Goal: Task Accomplishment & Management: Use online tool/utility

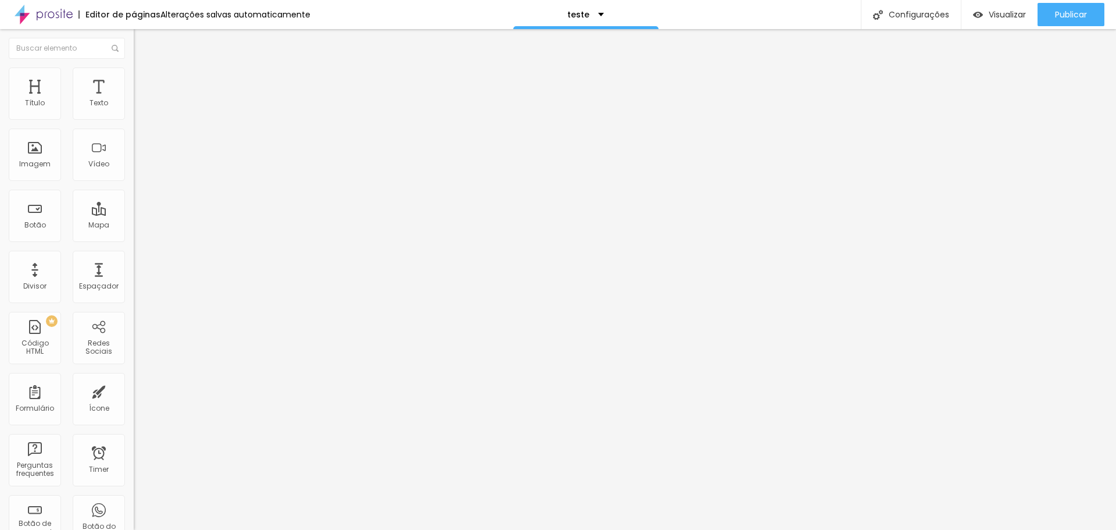
click at [134, 160] on div "Editar Coluna Conteúdo Estilo Avançado Alinhamento" at bounding box center [201, 279] width 134 height 501
click at [142, 45] on div "Editar Coluna" at bounding box center [178, 42] width 72 height 9
click at [34, 230] on div "Botão" at bounding box center [35, 216] width 52 height 52
click at [34, 340] on div "PREMIUM Código HTML" at bounding box center [35, 338] width 52 height 52
click at [30, 327] on div "PREMIUM Código HTML" at bounding box center [35, 338] width 52 height 52
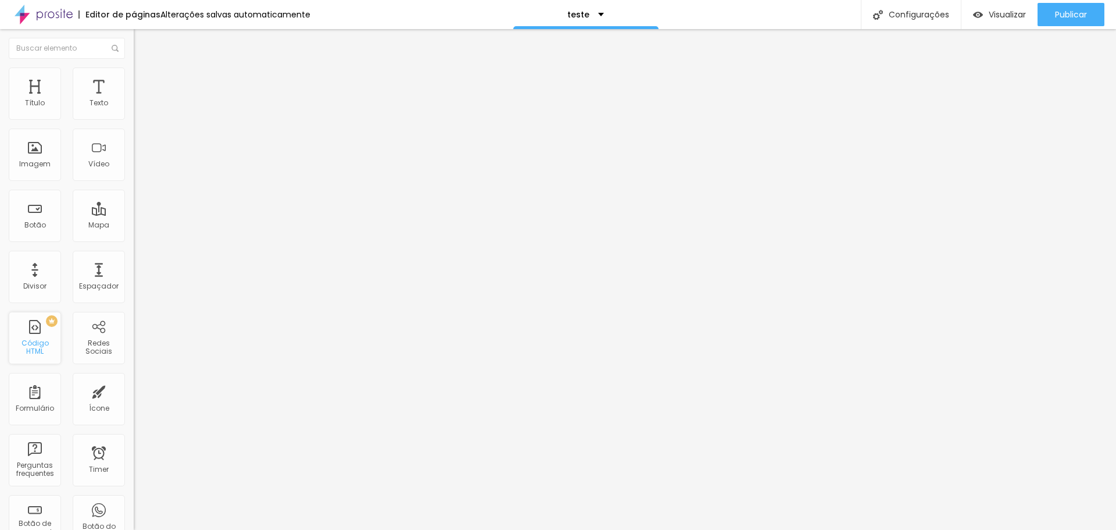
click at [37, 340] on div "PREMIUM Código HTML" at bounding box center [35, 338] width 52 height 52
click at [52, 324] on div "PREMIUM" at bounding box center [31, 321] width 51 height 12
click at [42, 324] on div "PREMIUM" at bounding box center [31, 321] width 51 height 12
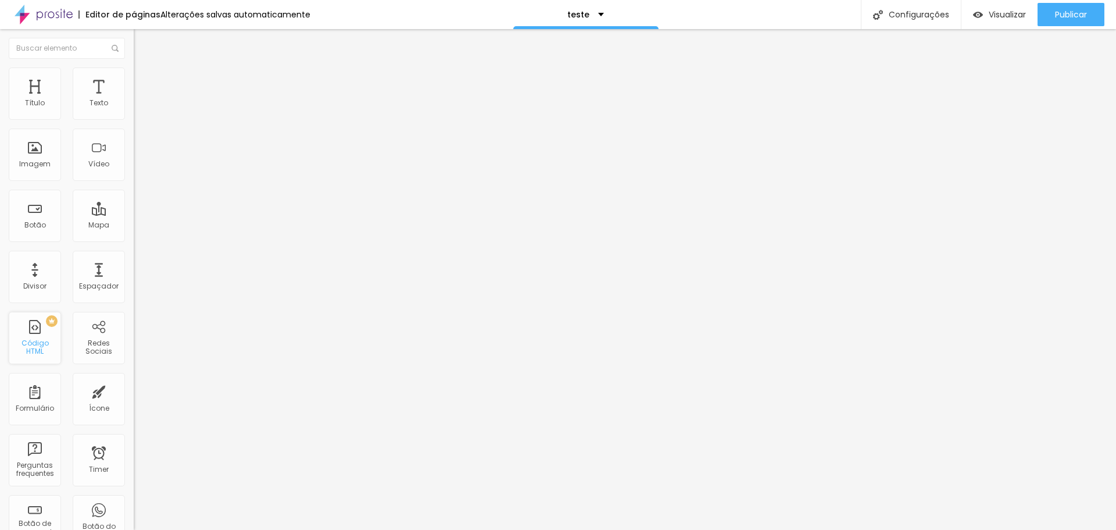
click at [35, 341] on div "PREMIUM Código HTML" at bounding box center [35, 338] width 52 height 52
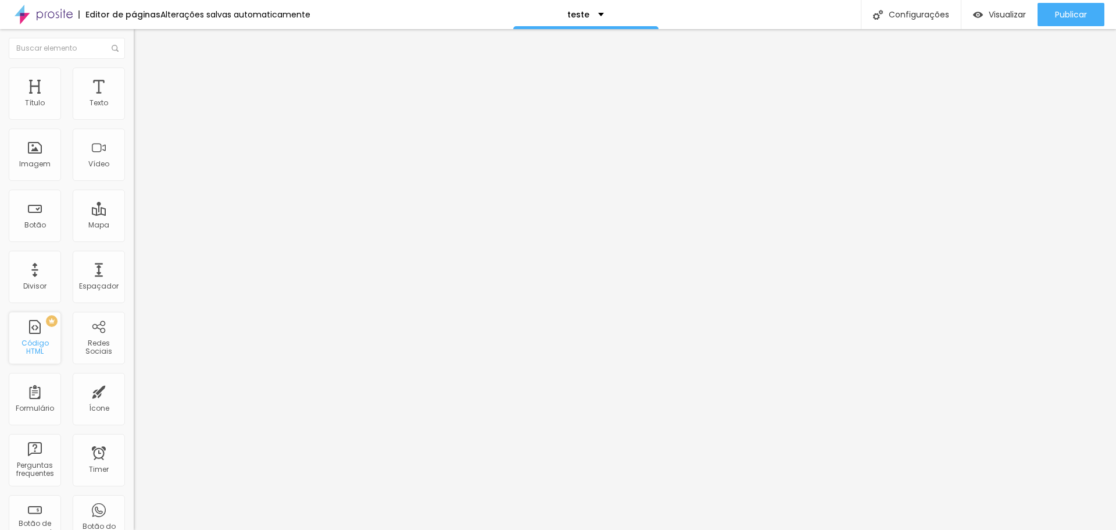
click at [35, 341] on div "PREMIUM Código HTML" at bounding box center [35, 338] width 52 height 52
click at [34, 347] on div "Código HTML" at bounding box center [35, 347] width 46 height 17
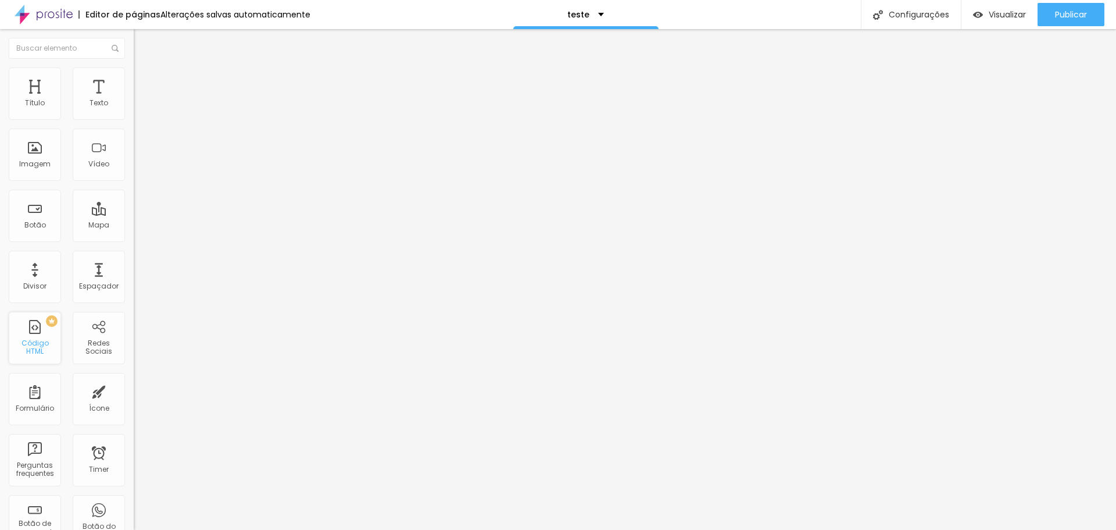
click at [34, 347] on div "Código HTML" at bounding box center [35, 347] width 46 height 17
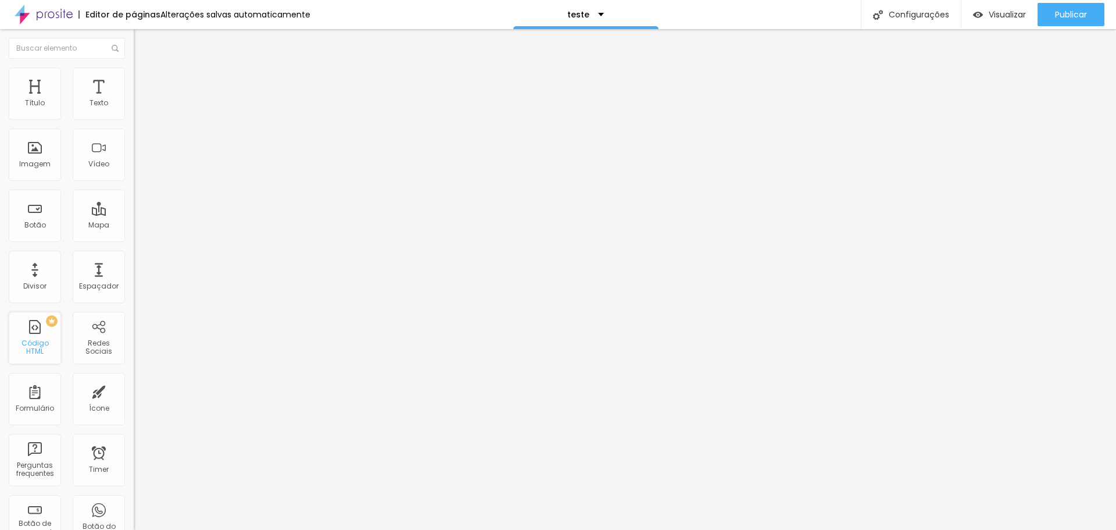
click at [34, 347] on div "Código HTML" at bounding box center [35, 347] width 46 height 17
click at [37, 343] on div "Código HTML" at bounding box center [35, 347] width 46 height 17
click at [48, 355] on div "PREMIUM Código HTML" at bounding box center [35, 338] width 52 height 52
click at [134, 153] on div at bounding box center [201, 146] width 134 height 90
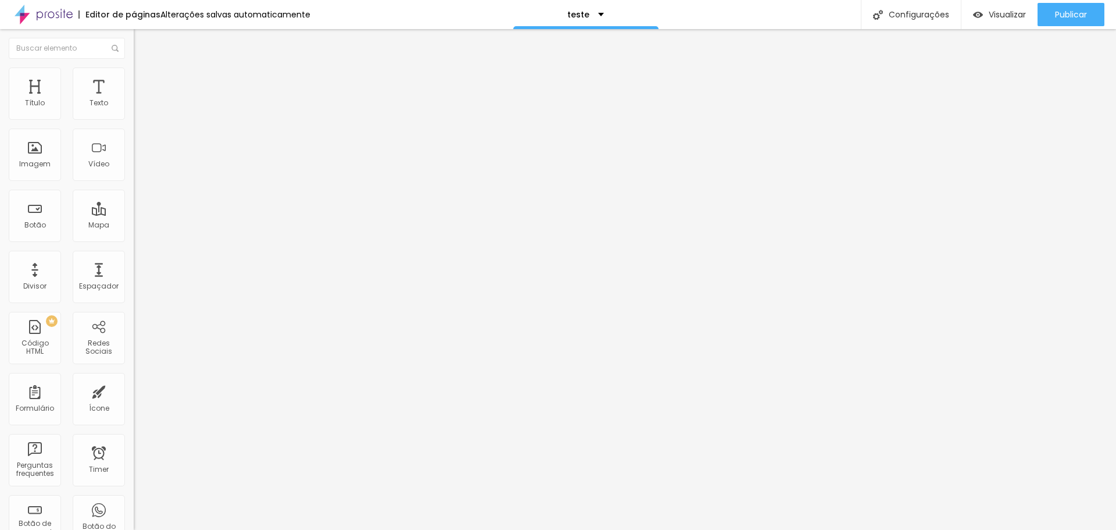
click at [134, 153] on div at bounding box center [201, 146] width 134 height 90
click at [134, 148] on div at bounding box center [201, 146] width 134 height 90
click at [134, 74] on li "Avançado" at bounding box center [201, 73] width 134 height 12
click at [134, 67] on li "Conteúdo" at bounding box center [201, 62] width 134 height 12
click at [142, 45] on img "button" at bounding box center [146, 42] width 9 height 9
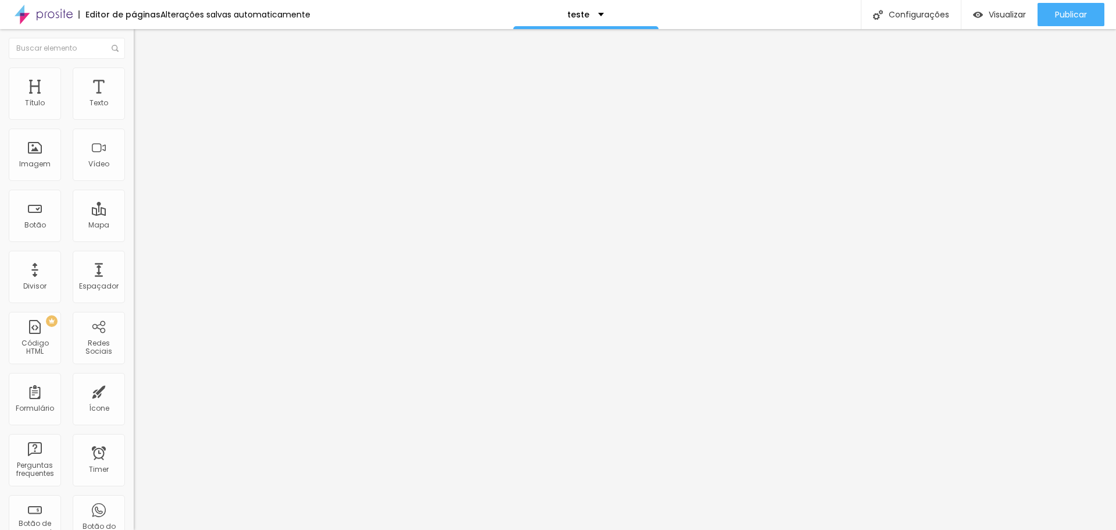
click at [134, 157] on div at bounding box center [201, 146] width 134 height 90
drag, startPoint x: 91, startPoint y: 149, endPoint x: 0, endPoint y: 132, distance: 92.3
click at [134, 132] on div "Código HTML 2 caracteres 1 fg XXXXXXXXXXXXXXXXXXXXXXXXXXXXXXXXXXXXXXXXXXXXXXXXX…" at bounding box center [201, 107] width 134 height 57
click at [134, 292] on div "Editar Código HTML Conteúdo Avançado Código HTML 0 caracteres 1 Insira seu códi…" at bounding box center [201, 279] width 134 height 501
click at [142, 47] on img "button" at bounding box center [146, 42] width 9 height 9
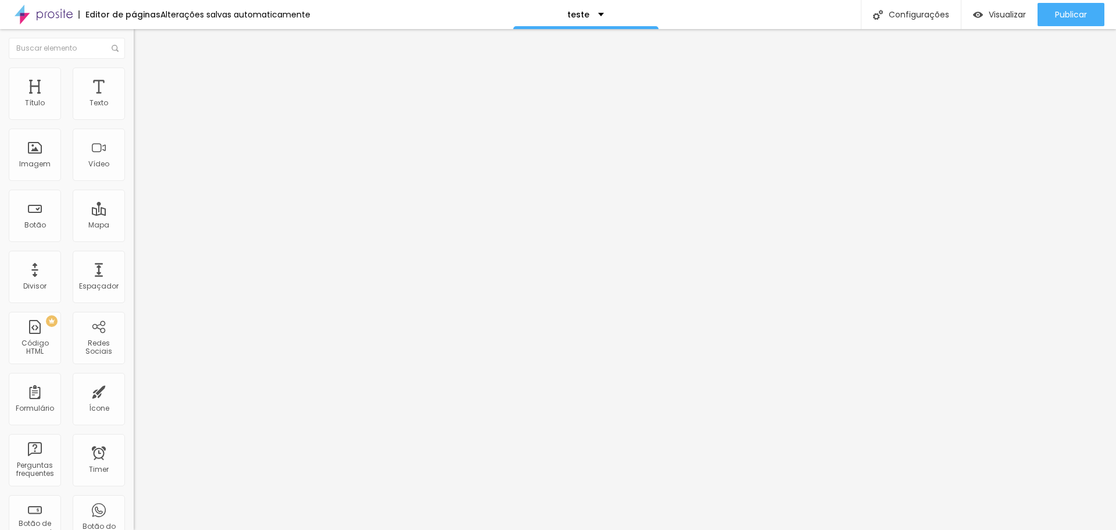
click at [134, 101] on div "0 caracteres" at bounding box center [201, 93] width 134 height 15
click at [134, 67] on img at bounding box center [139, 72] width 10 height 10
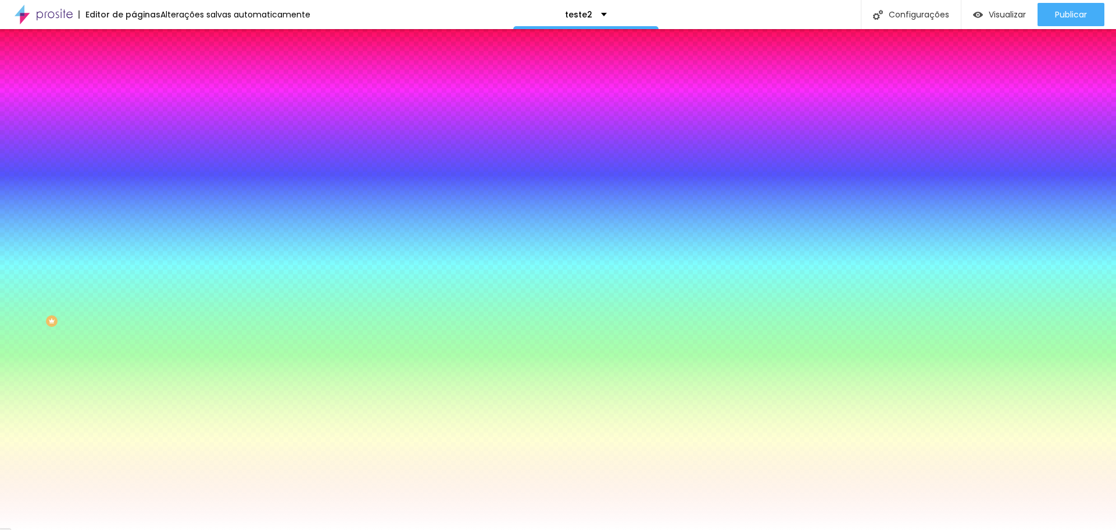
type input "6"
type input "11"
type input "24"
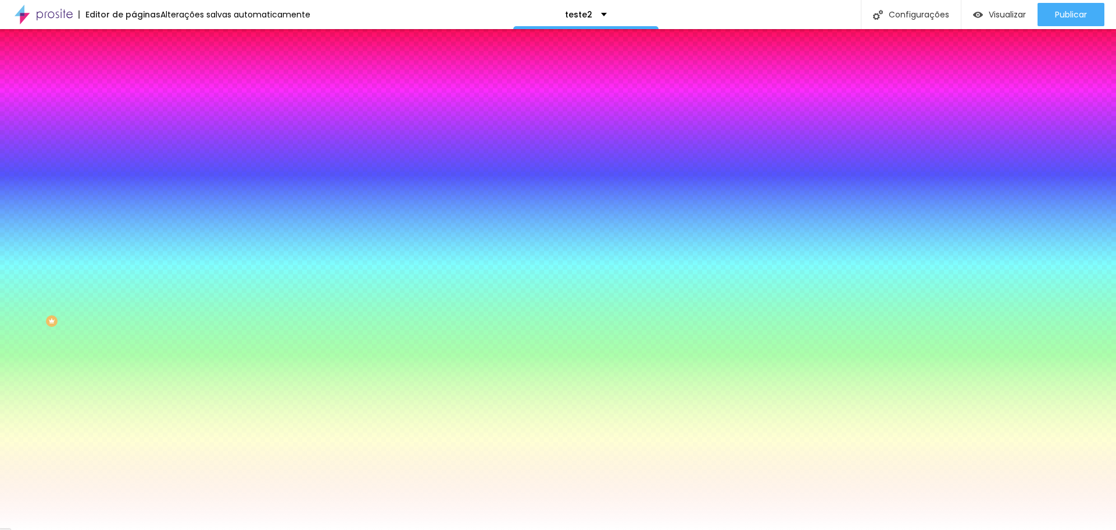
type input "24"
type input "35"
type input "45"
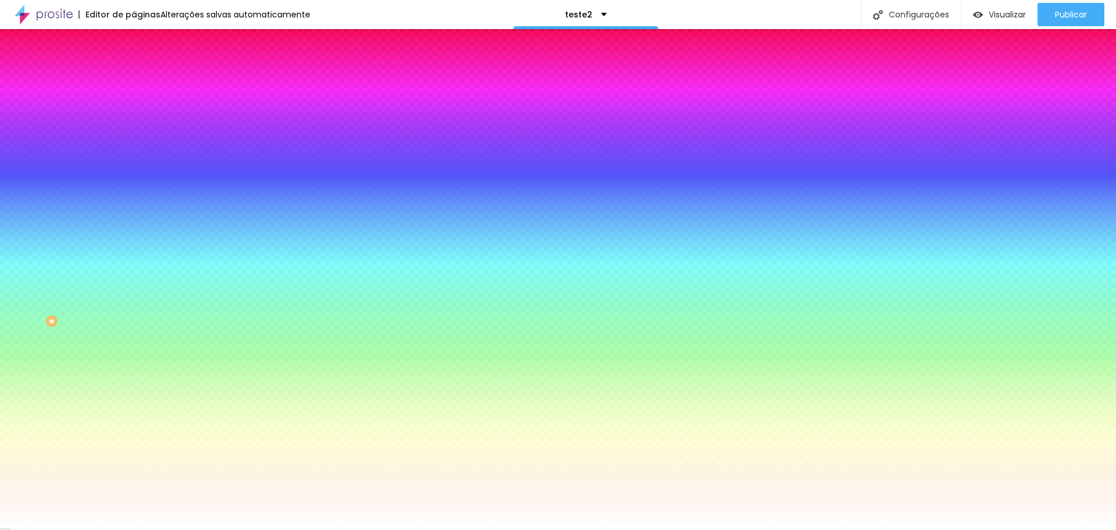
type input "54"
type input "66"
type input "74"
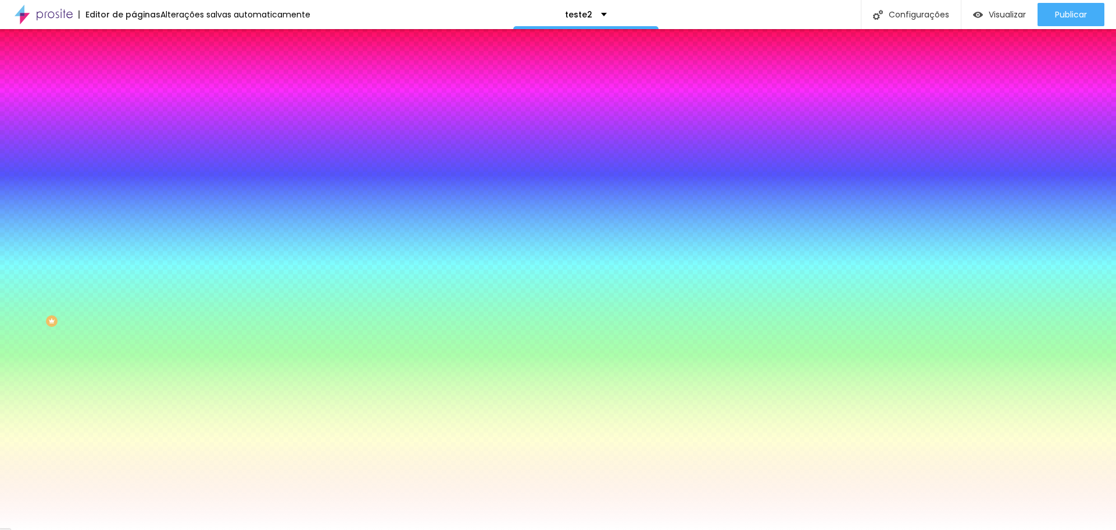
type input "74"
type input "77"
type input "84"
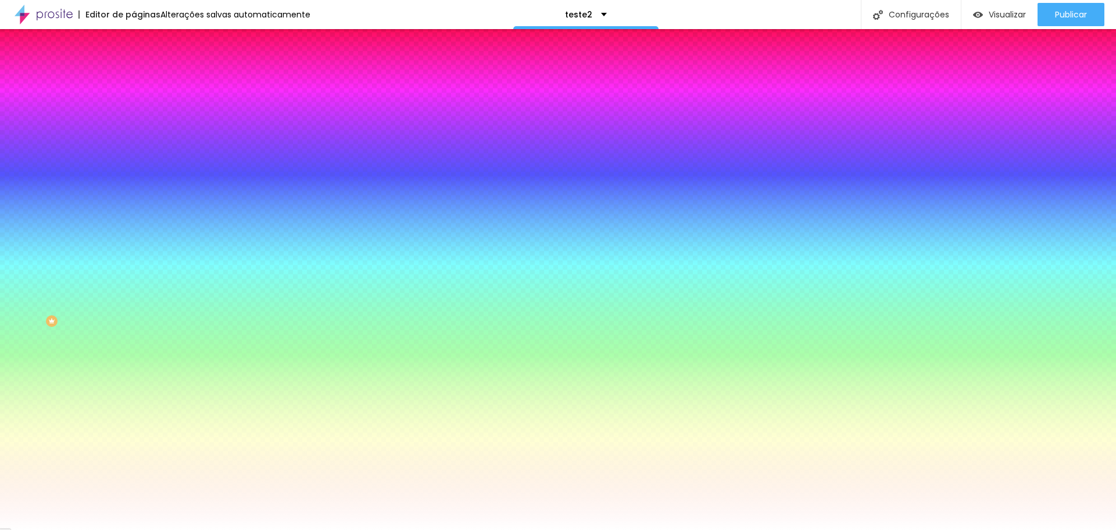
type input "91"
type input "97"
type input "99"
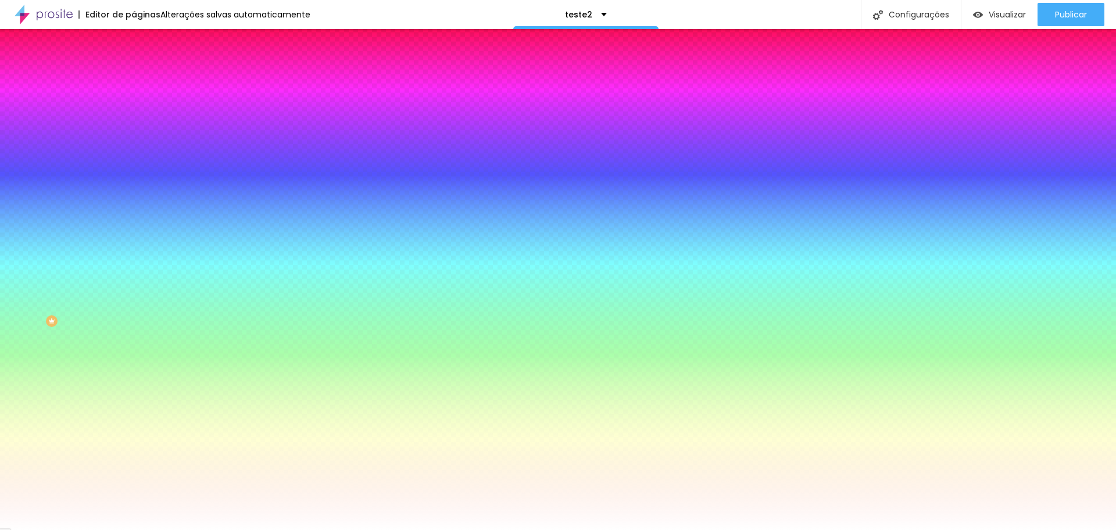
type input "99"
type input "100"
type input "104"
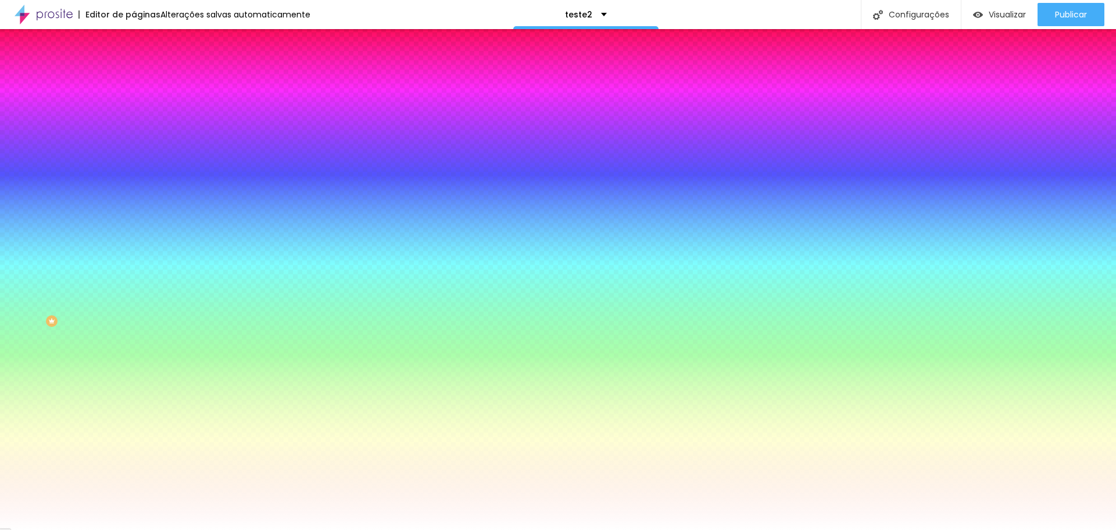
type input "109"
type input "115"
type input "123"
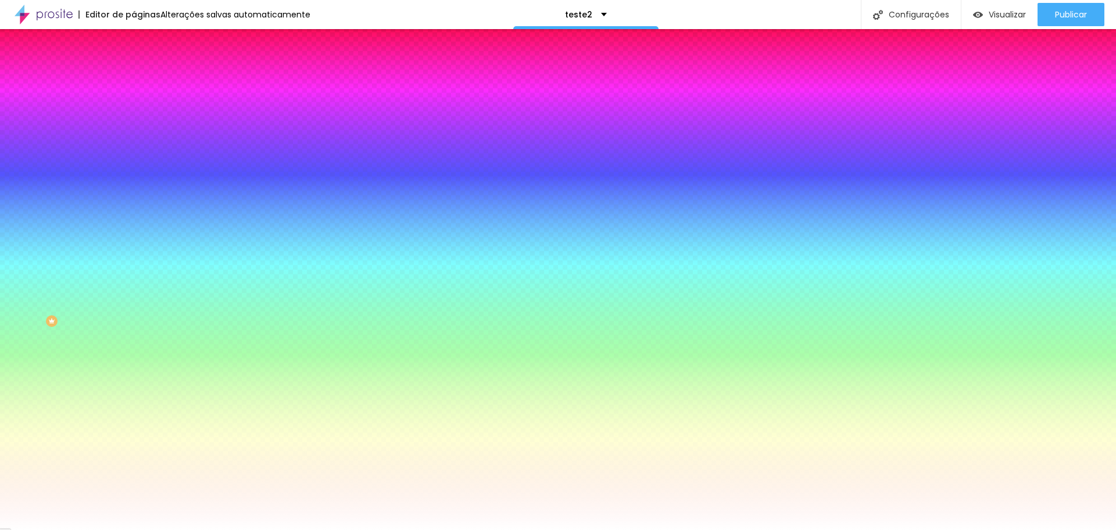
type input "123"
type input "138"
type input "155"
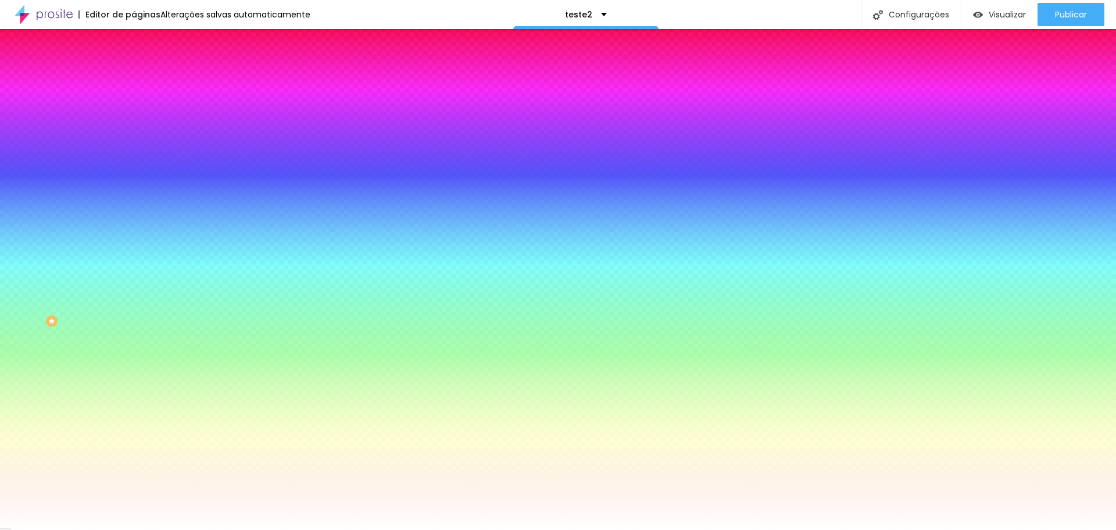
type input "171"
type input "200"
type input "191"
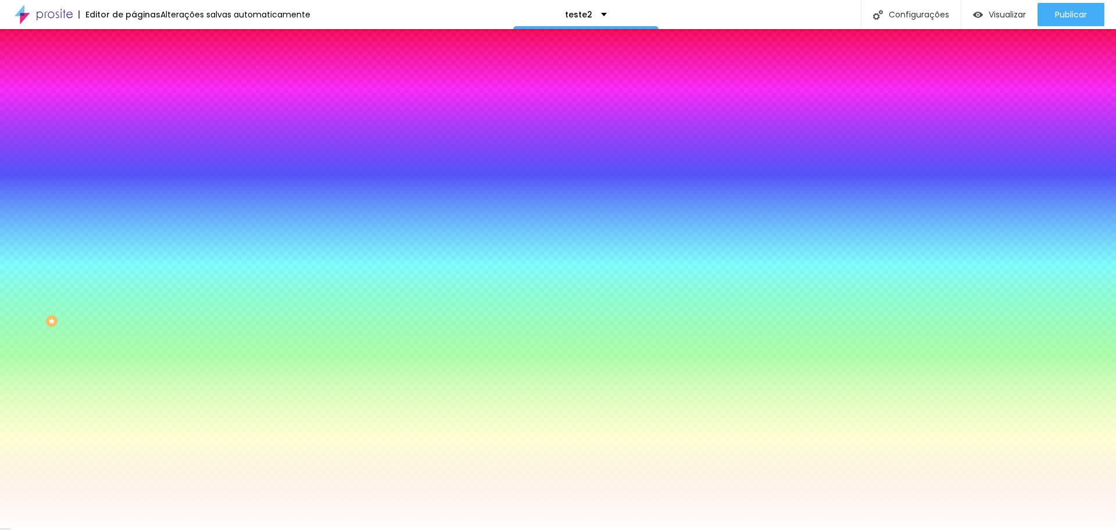
type input "191"
type input "156"
type input "107"
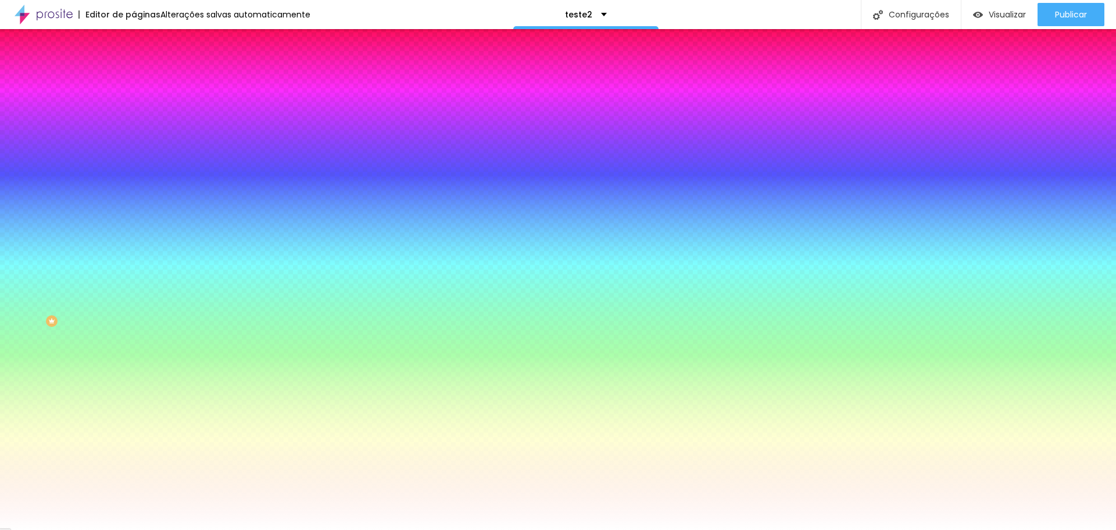
type input "35"
type input "0"
drag, startPoint x: 23, startPoint y: 141, endPoint x: 0, endPoint y: 138, distance: 22.9
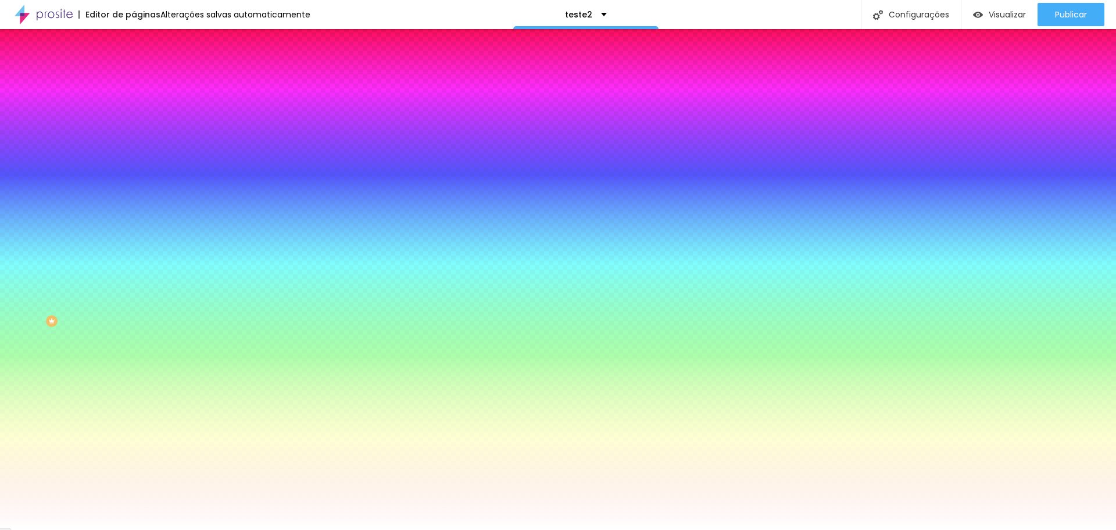
type input "0"
click at [134, 258] on input "range" at bounding box center [171, 262] width 75 height 9
click at [134, 79] on img at bounding box center [139, 84] width 10 height 10
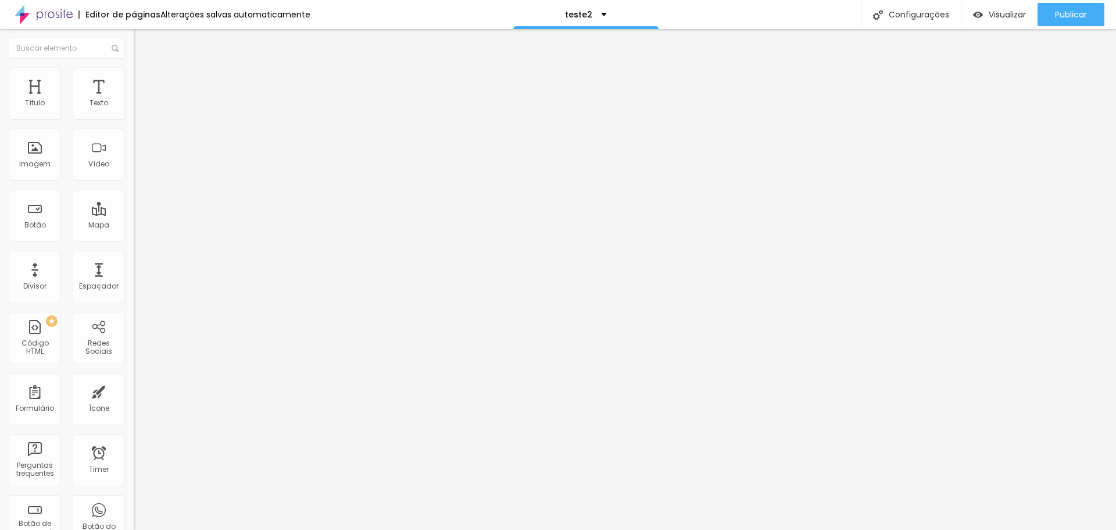
click at [134, 262] on input "text" at bounding box center [204, 268] width 140 height 12
type input "5"
type input "10"
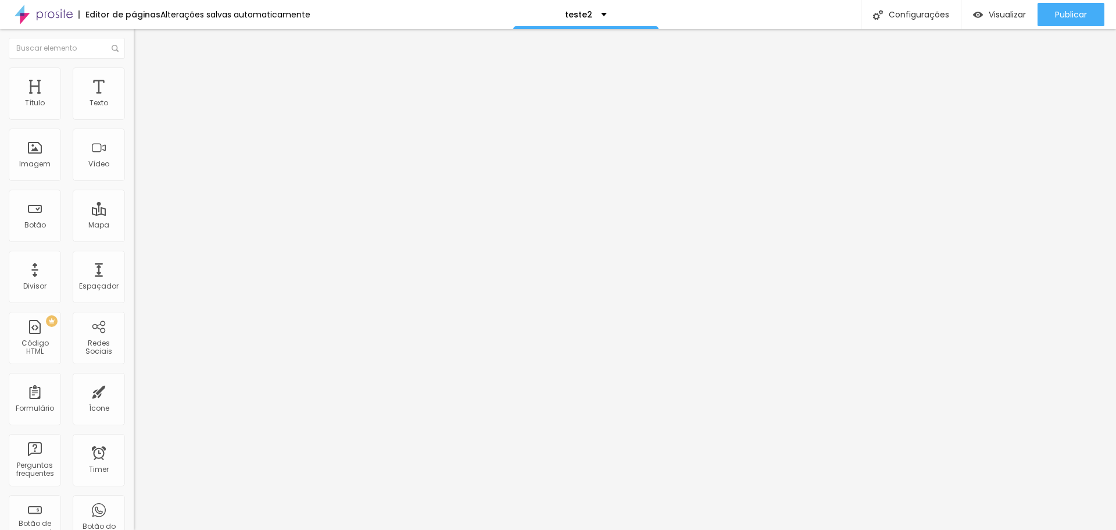
type input "15"
type input "20"
type input "25"
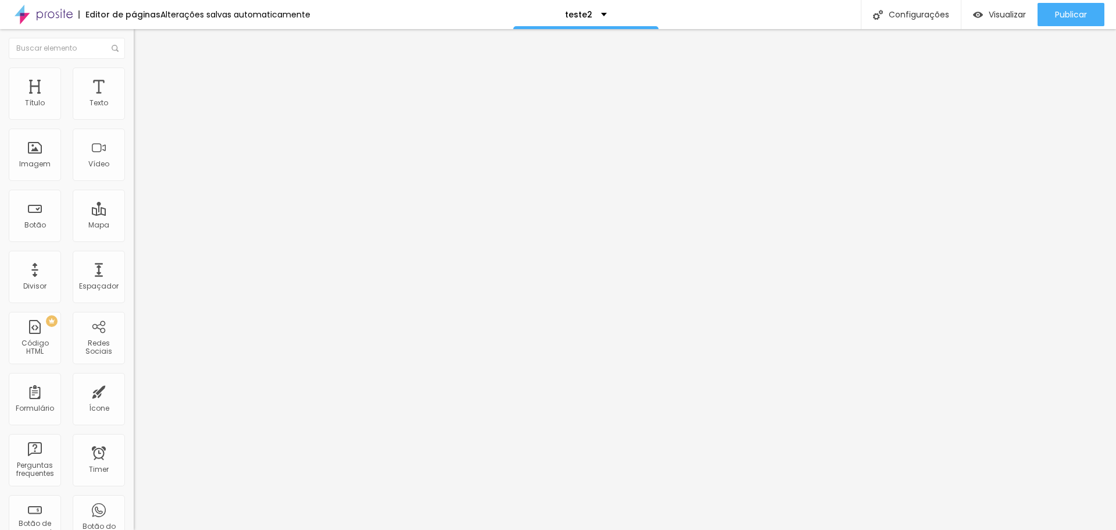
type input "25"
type input "30"
type input "35"
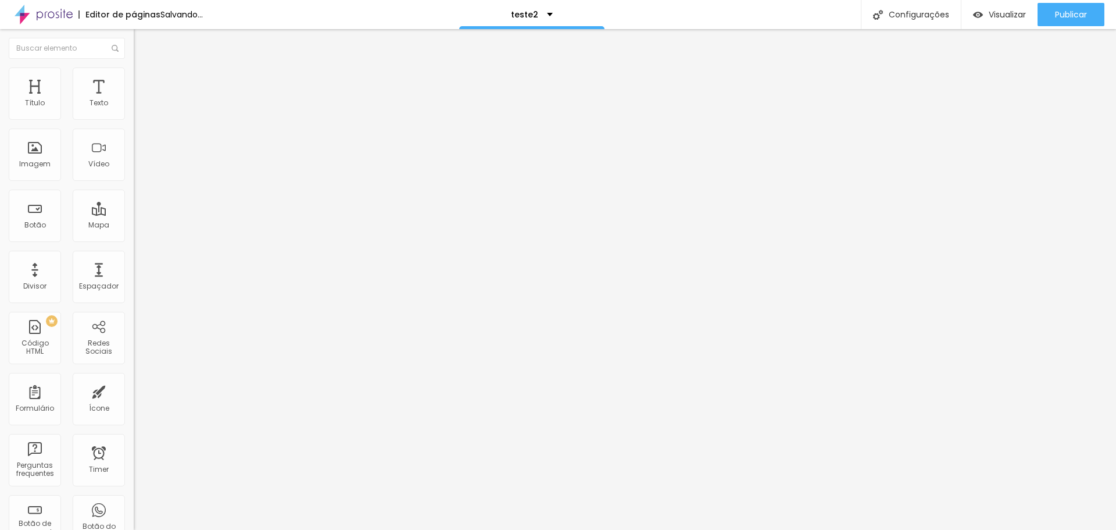
type input "40"
type input "45"
type input "50"
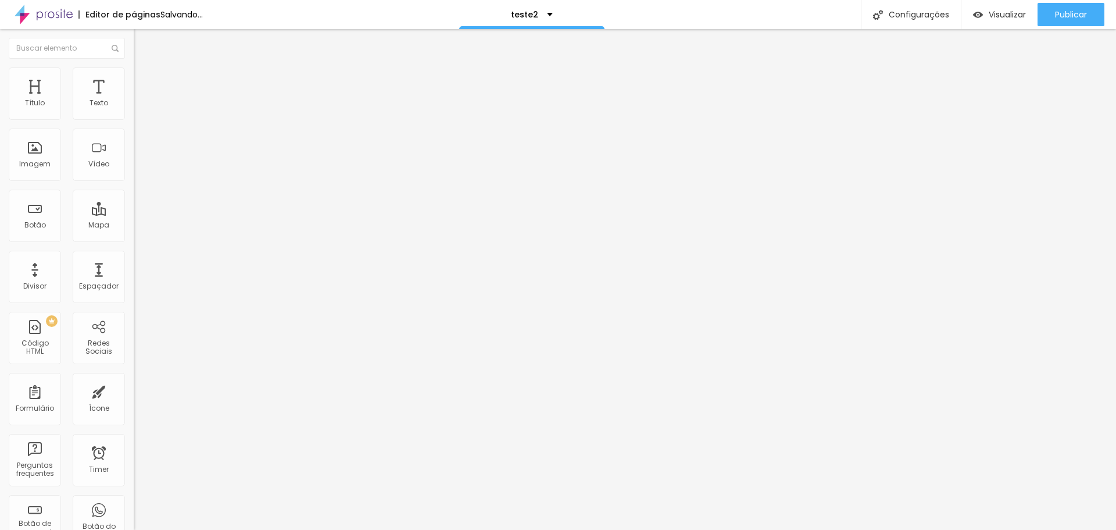
type input "50"
type input "35"
type input "0"
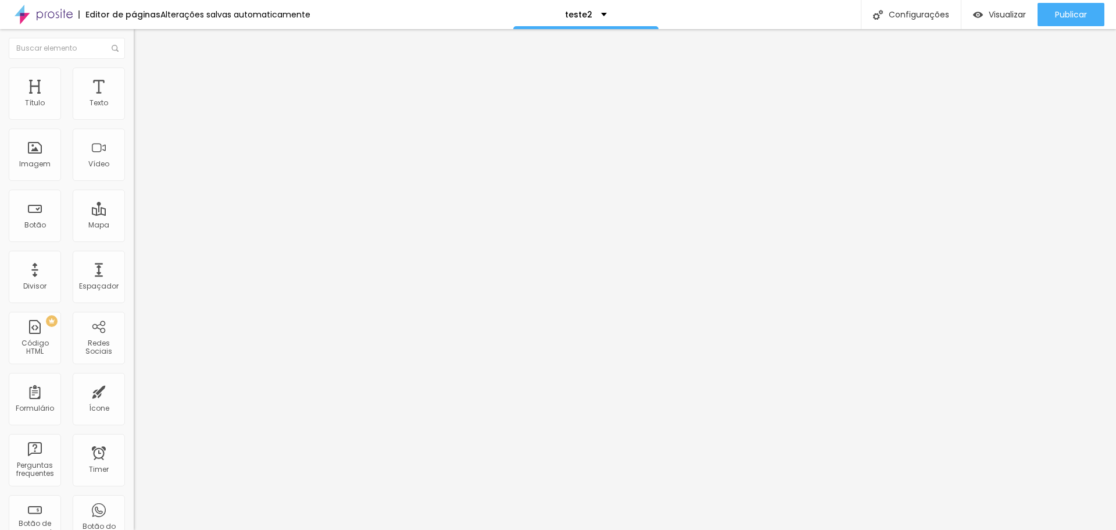
type input "25"
type input "50"
type input "40"
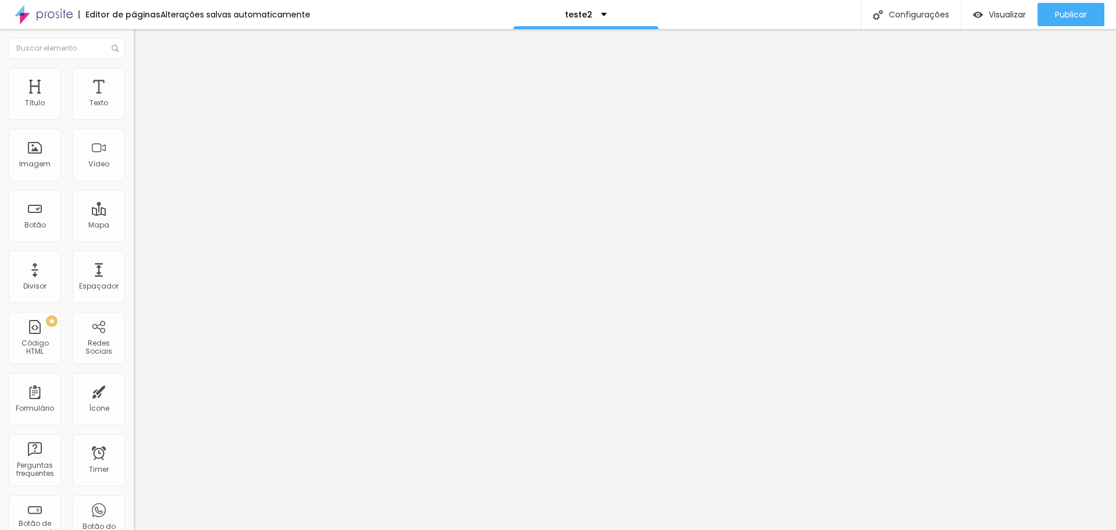
type input "40"
type input "5"
type input "0"
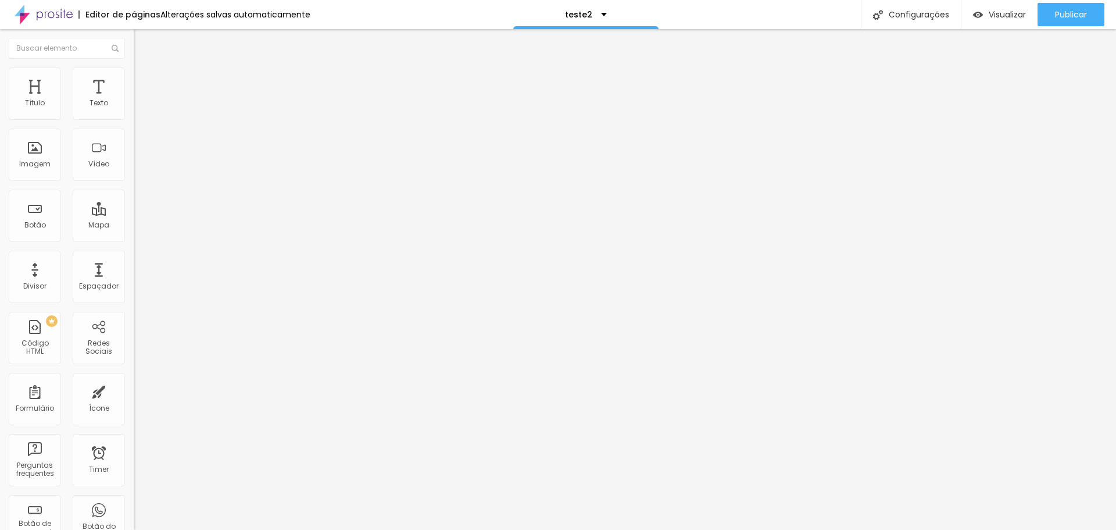
drag, startPoint x: 34, startPoint y: 116, endPoint x: 0, endPoint y: 112, distance: 34.5
click at [134, 226] on input "range" at bounding box center [171, 230] width 75 height 9
click at [134, 35] on button "Editar Coluna" at bounding box center [201, 42] width 134 height 27
click at [134, 151] on div at bounding box center [201, 146] width 134 height 90
paste textarea
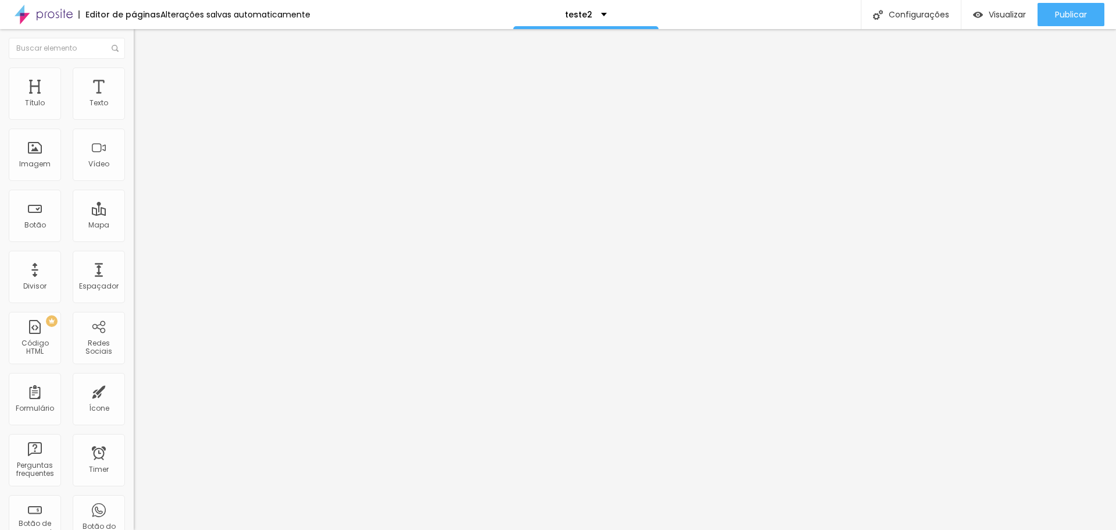
click at [134, 269] on div "Editar Código HTML Conteúdo Avançado Código HTML 294 caracteres 1 2 3 4 5 < sec…" at bounding box center [201, 279] width 134 height 501
click at [134, 174] on div "< section > < h1 > Testando </ h1 > < p > Lorem ipsum dolor sit amet consectetu…" at bounding box center [577, 141] width 887 height 81
click at [134, 272] on div "Editar Código HTML Conteúdo Avançado Código HTML 286 caracteres 1 2 3 4 < secti…" at bounding box center [201, 279] width 134 height 501
click at [134, 116] on img at bounding box center [138, 112] width 8 height 8
click at [134, 136] on div at bounding box center [201, 122] width 134 height 28
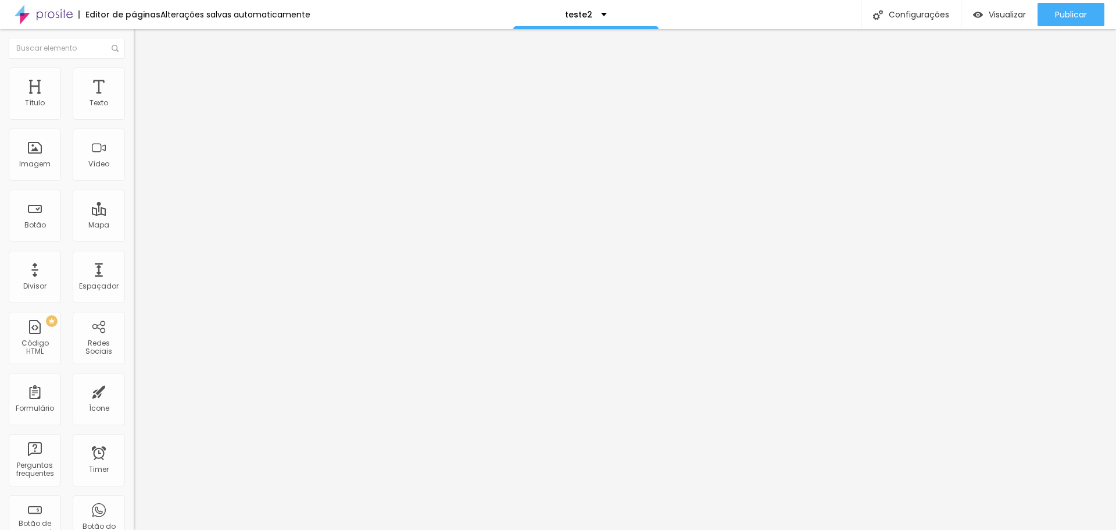
click at [134, 127] on div at bounding box center [201, 121] width 134 height 9
click at [134, 238] on input "https://" at bounding box center [204, 234] width 140 height 12
drag, startPoint x: 54, startPoint y: 238, endPoint x: 0, endPoint y: 242, distance: 54.2
click at [134, 242] on div "Texto Ver produto Alinhamento Tamanho Normal Pequeno Normal Grande Link URL htt…" at bounding box center [201, 175] width 134 height 169
click at [134, 260] on div "URL https:// Abrir em uma nova aba" at bounding box center [201, 240] width 134 height 39
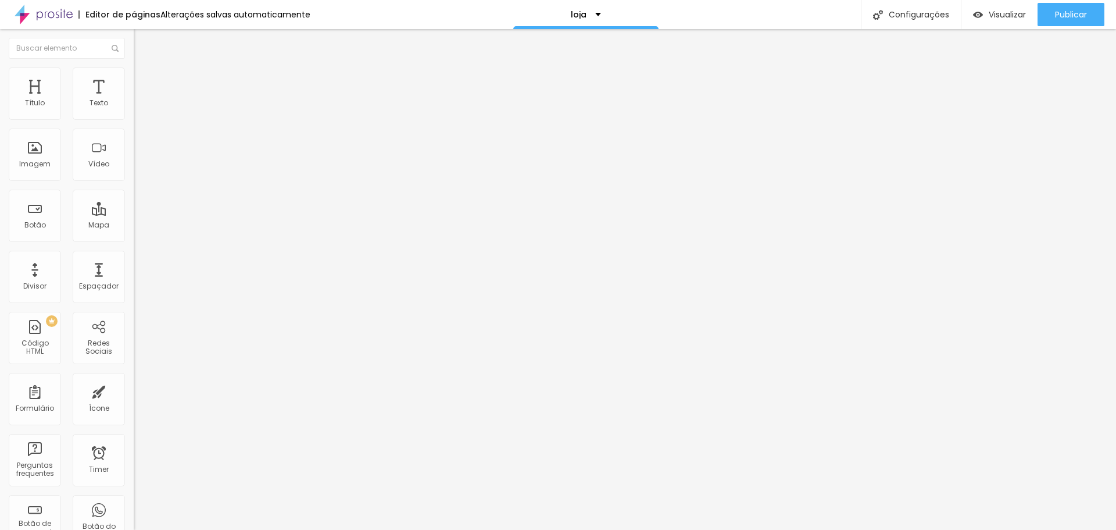
click at [134, 240] on input "https://" at bounding box center [204, 234] width 140 height 12
type input "https://.madefotos.com"
click at [134, 240] on input "https://.madefotos.com" at bounding box center [204, 234] width 140 height 12
type input "https://madefotos.com"
click at [1006, 16] on span "Visualizar" at bounding box center [1007, 14] width 37 height 9
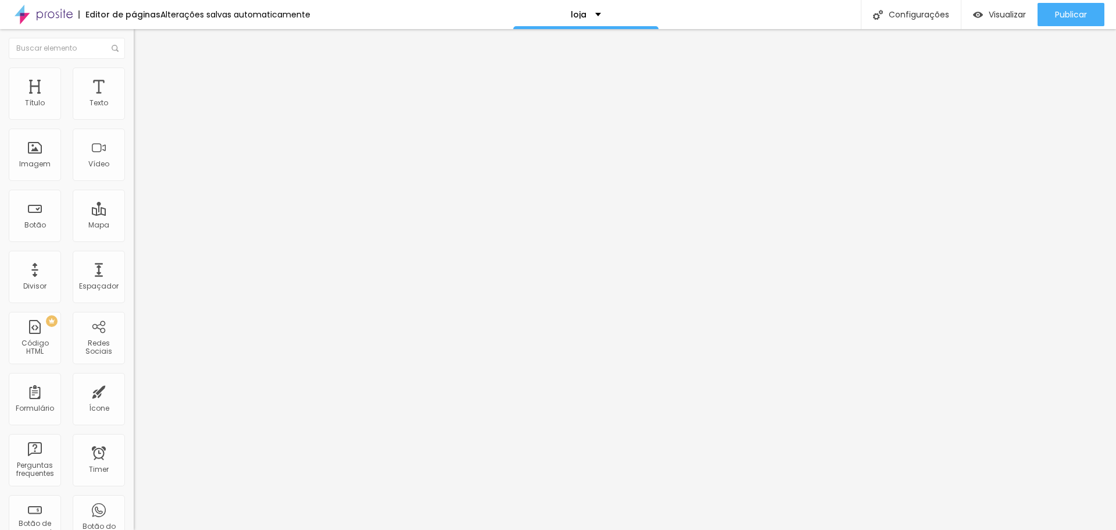
click at [138, 113] on span "Criar botão de pagamento" at bounding box center [186, 108] width 97 height 10
type input "teste"
type input "R$ 100,00"
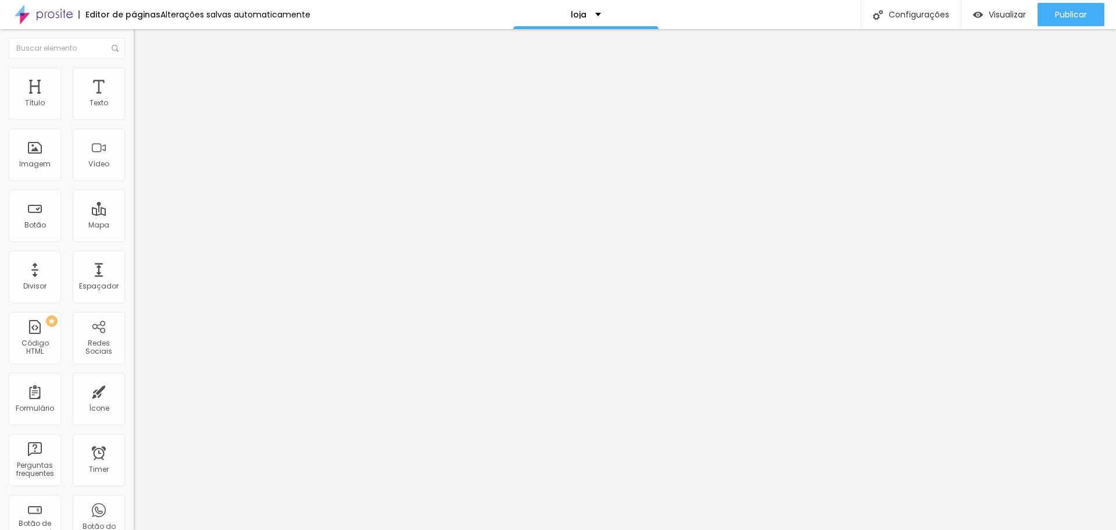
type textarea "rerere"
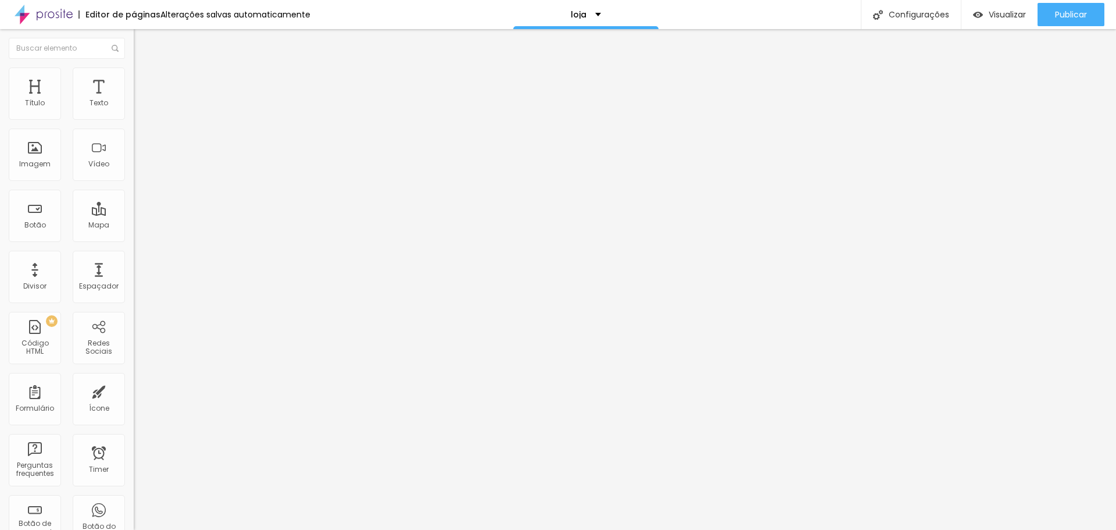
click at [1003, 10] on span "Visualizar" at bounding box center [1007, 14] width 37 height 9
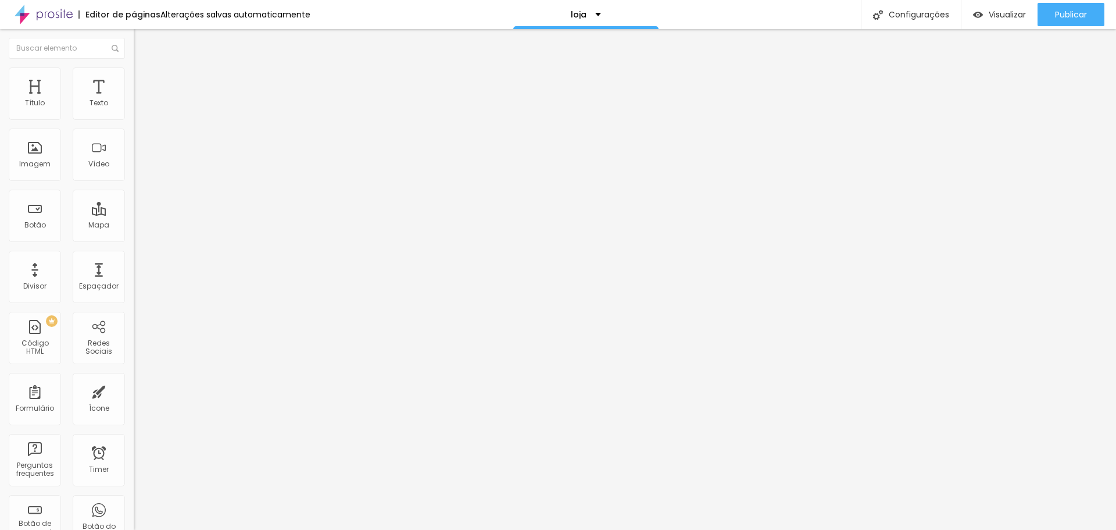
click at [142, 50] on img "button" at bounding box center [146, 46] width 8 height 9
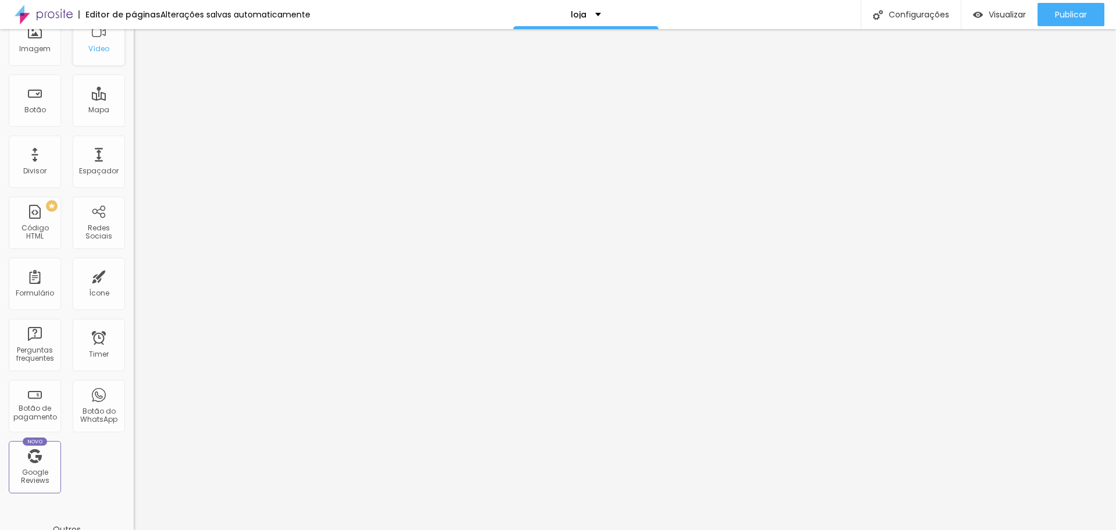
scroll to position [116, 0]
click at [49, 119] on div "Botão" at bounding box center [35, 99] width 52 height 52
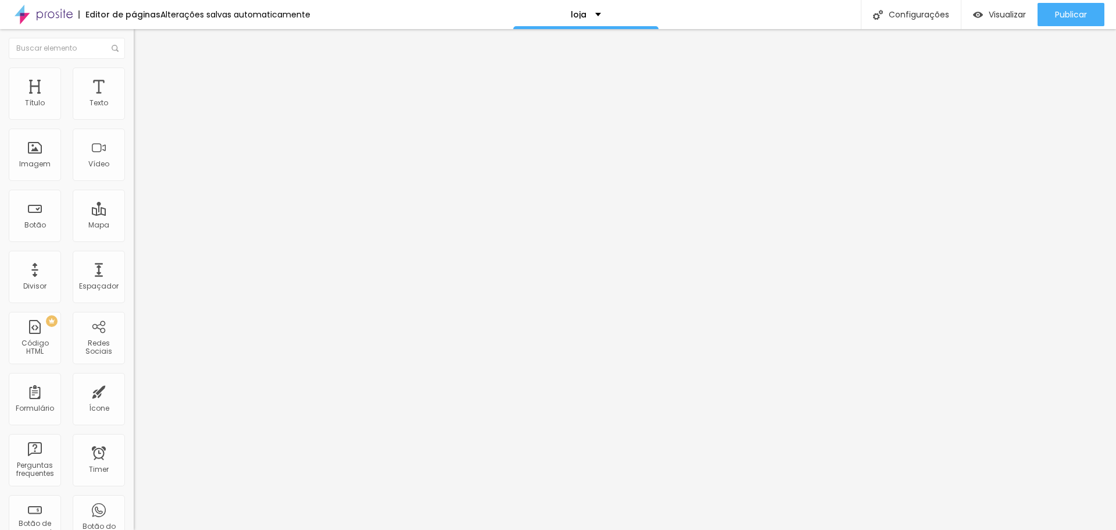
click at [134, 239] on input "https://" at bounding box center [204, 234] width 140 height 12
click at [144, 82] on span "Avançado" at bounding box center [163, 87] width 38 height 10
click at [134, 427] on input "text" at bounding box center [204, 433] width 140 height 12
click at [144, 69] on span "Conteúdo" at bounding box center [162, 64] width 36 height 10
click at [134, 240] on input "https://" at bounding box center [204, 234] width 140 height 12
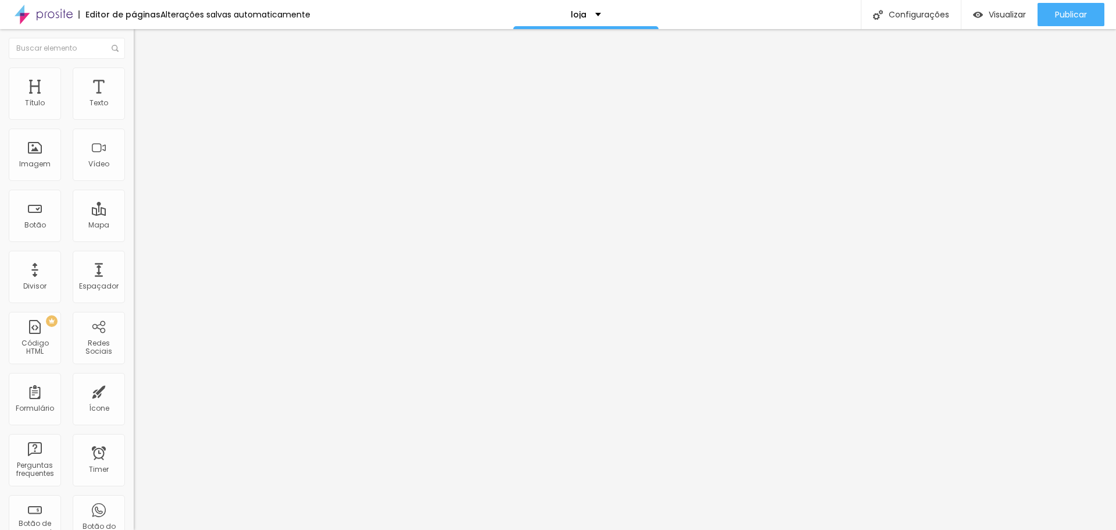
paste input "https://wa.me/5516991622970?text=Olá Giovanna! Gostaria de comprar o álbum TEST…"
type input "https://https://wa.me/5516991622970?text=Olá Giovanna! Gostaria de comprar o ál…"
click at [134, 260] on div "Texto Click me Alinhamento Tamanho Normal Pequeno Normal Grande Link URL https:…" at bounding box center [201, 175] width 134 height 169
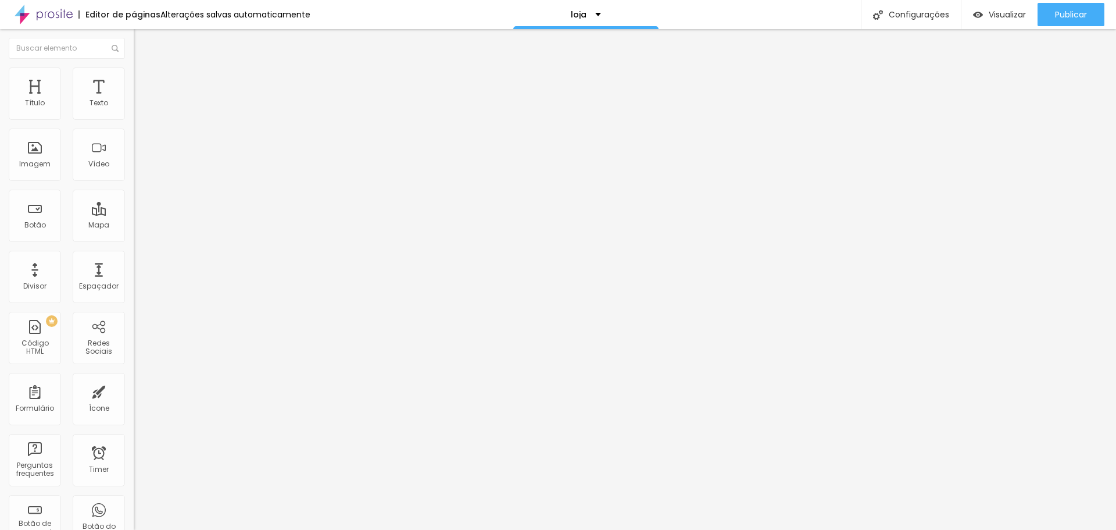
click at [134, 240] on input "https://https://wa.me/5516991622970?text=Olá Giovanna! Gostaria de comprar o ál…" at bounding box center [204, 234] width 140 height 12
drag, startPoint x: 41, startPoint y: 240, endPoint x: 0, endPoint y: 244, distance: 41.5
click at [134, 244] on div "Texto Click me Alinhamento Tamanho Normal Pequeno Normal Grande Link URL https:…" at bounding box center [201, 175] width 134 height 169
type input "https://wa.me/5516991622970?text=Olá Giovanna! Gostaria de comprar o álbum TEST…"
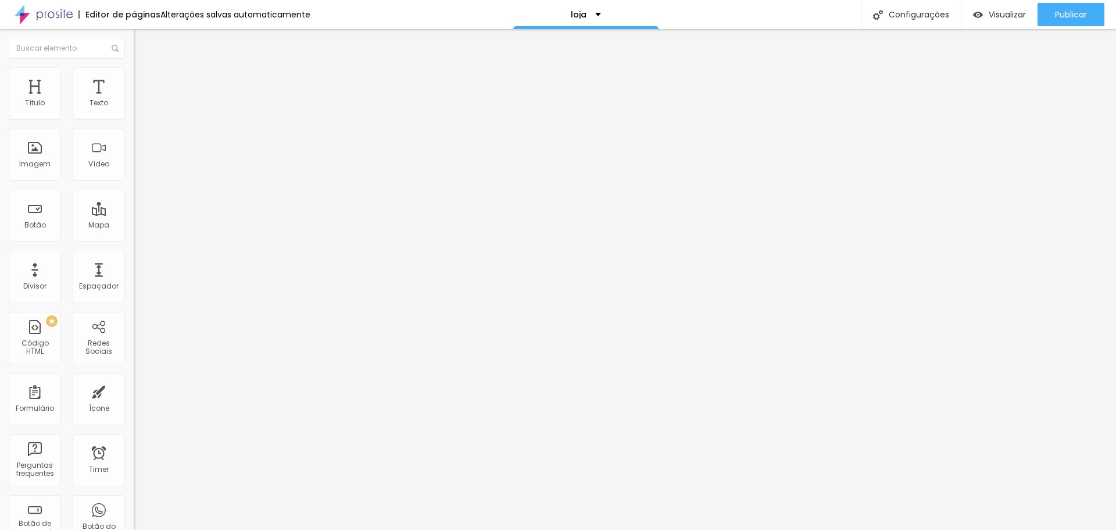
click at [134, 260] on div "URL https://wa.me/5516991622970?text=Olá Giovanna! Gostaria de comprar o álbum …" at bounding box center [201, 240] width 134 height 39
click at [988, 5] on div "Visualizar" at bounding box center [999, 14] width 53 height 23
click at [134, 240] on input "https://wa.me/5516991622970?text=Olá Giovanna! Gostaria de comprar o álbum TEST…" at bounding box center [204, 234] width 140 height 12
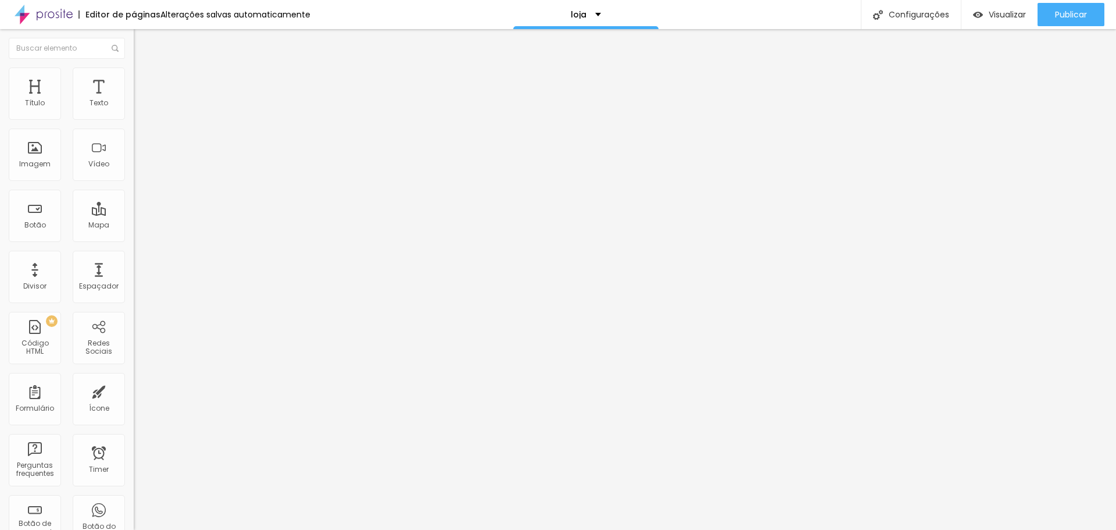
drag, startPoint x: 111, startPoint y: 241, endPoint x: 81, endPoint y: 241, distance: 29.7
click at [134, 240] on input "https://wa.me/5516991622970?text=Olá Giovanna! Gostaria de comprar o álbum TEST…" at bounding box center [204, 234] width 140 height 12
click at [134, 239] on input "https://wa.me/5516991622970?text=Olá Giovanna! Gostaria de comprar o álbum TEST…" at bounding box center [204, 234] width 140 height 12
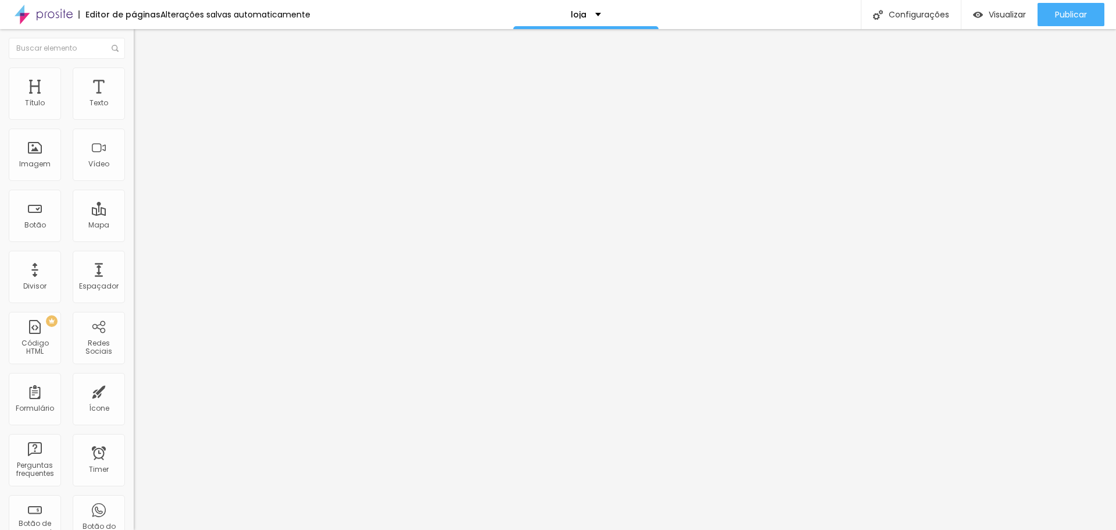
type input "https://wa.me/5516991622970?text=Olá Giovana! Gostaria de comprar o álbum TESTE…"
click at [134, 77] on li "Avançado" at bounding box center [201, 83] width 134 height 12
click at [134, 77] on li "Conteúdo" at bounding box center [201, 71] width 134 height 12
click at [141, 111] on div "teste" at bounding box center [200, 106] width 119 height 10
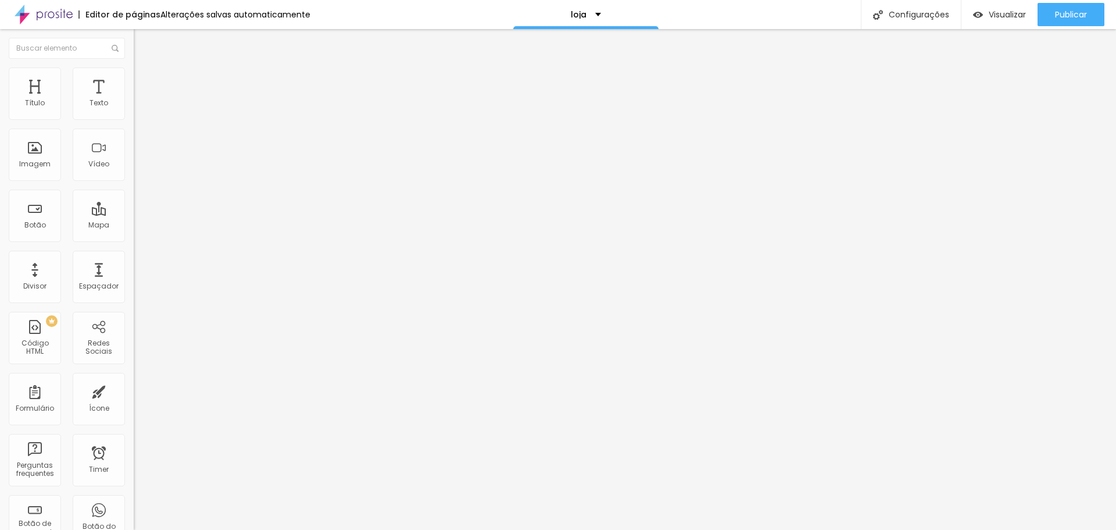
click at [134, 122] on img at bounding box center [137, 118] width 7 height 7
drag, startPoint x: 546, startPoint y: 145, endPoint x: 512, endPoint y: 146, distance: 34.3
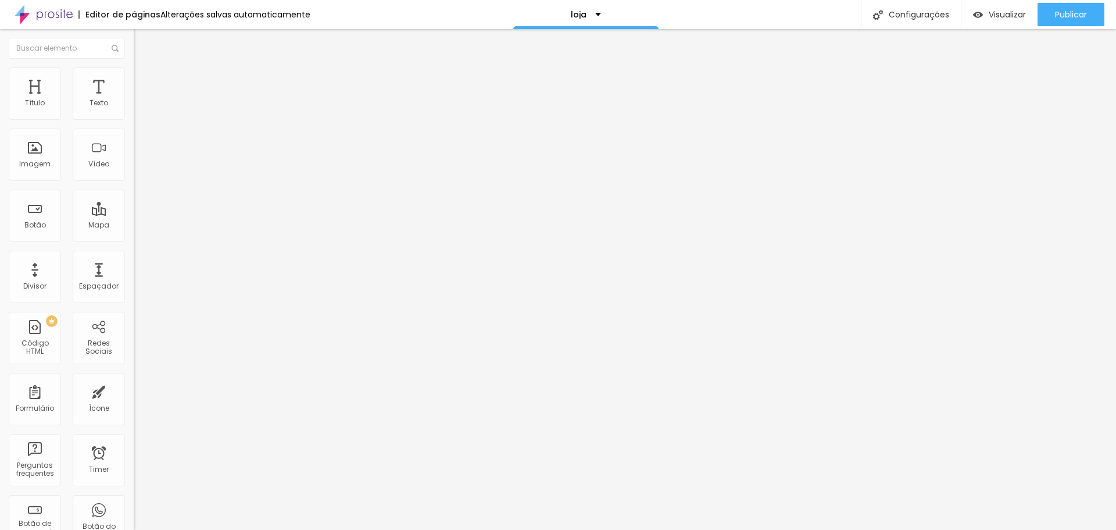
scroll to position [0, 0]
drag, startPoint x: 573, startPoint y: 124, endPoint x: 459, endPoint y: 139, distance: 114.9
type input "R$ 10,00"
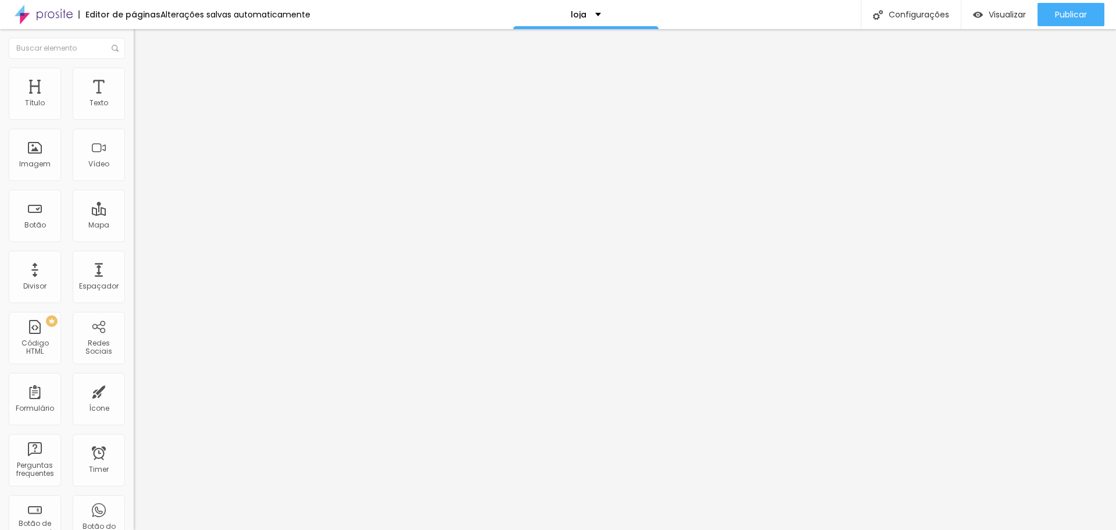
click at [997, 13] on span "Visualizar" at bounding box center [1007, 14] width 37 height 9
click at [989, 10] on span "Visualizar" at bounding box center [1007, 14] width 37 height 9
